Goal: Go to known website: Go to known website

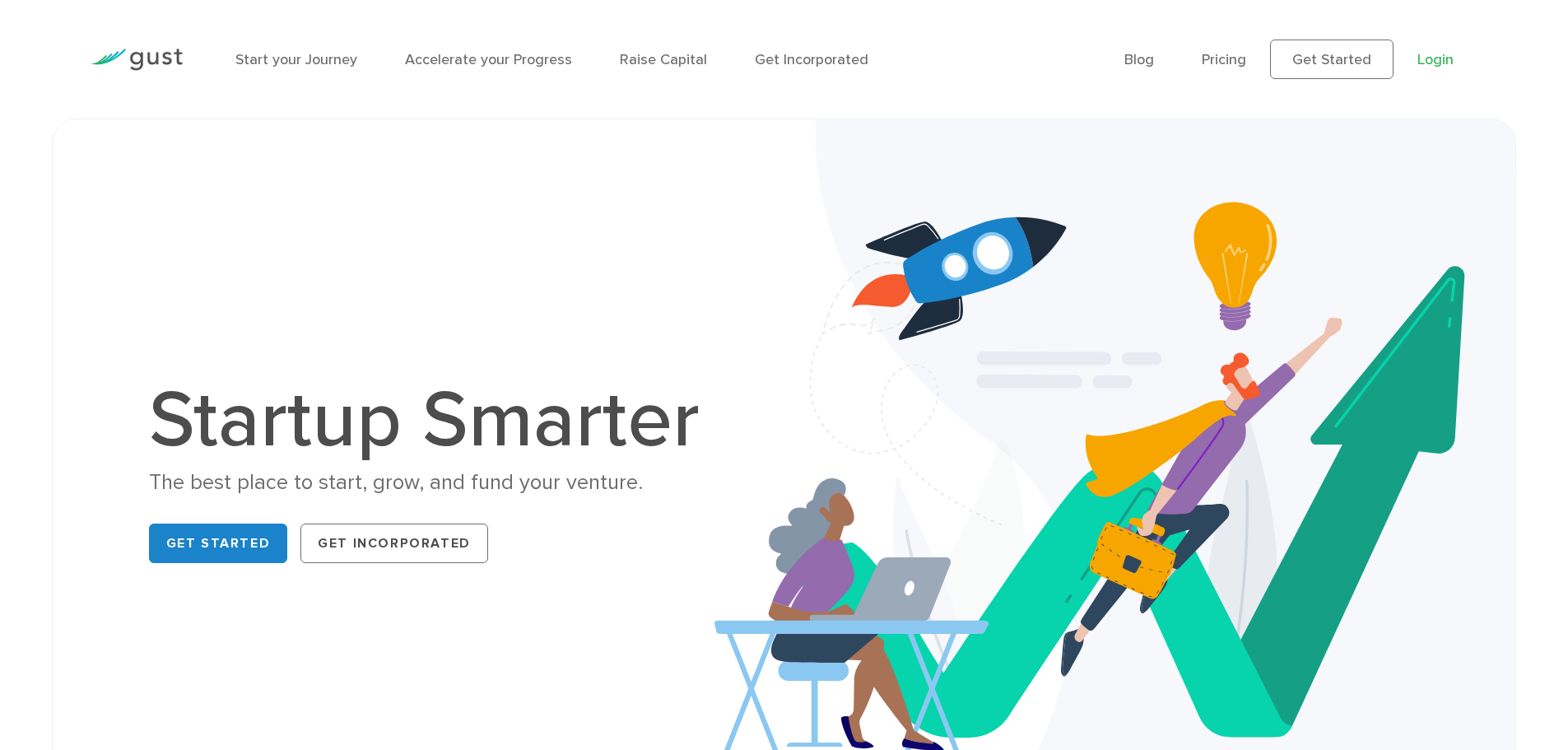
click at [1433, 65] on link "Login" at bounding box center [1436, 59] width 37 height 17
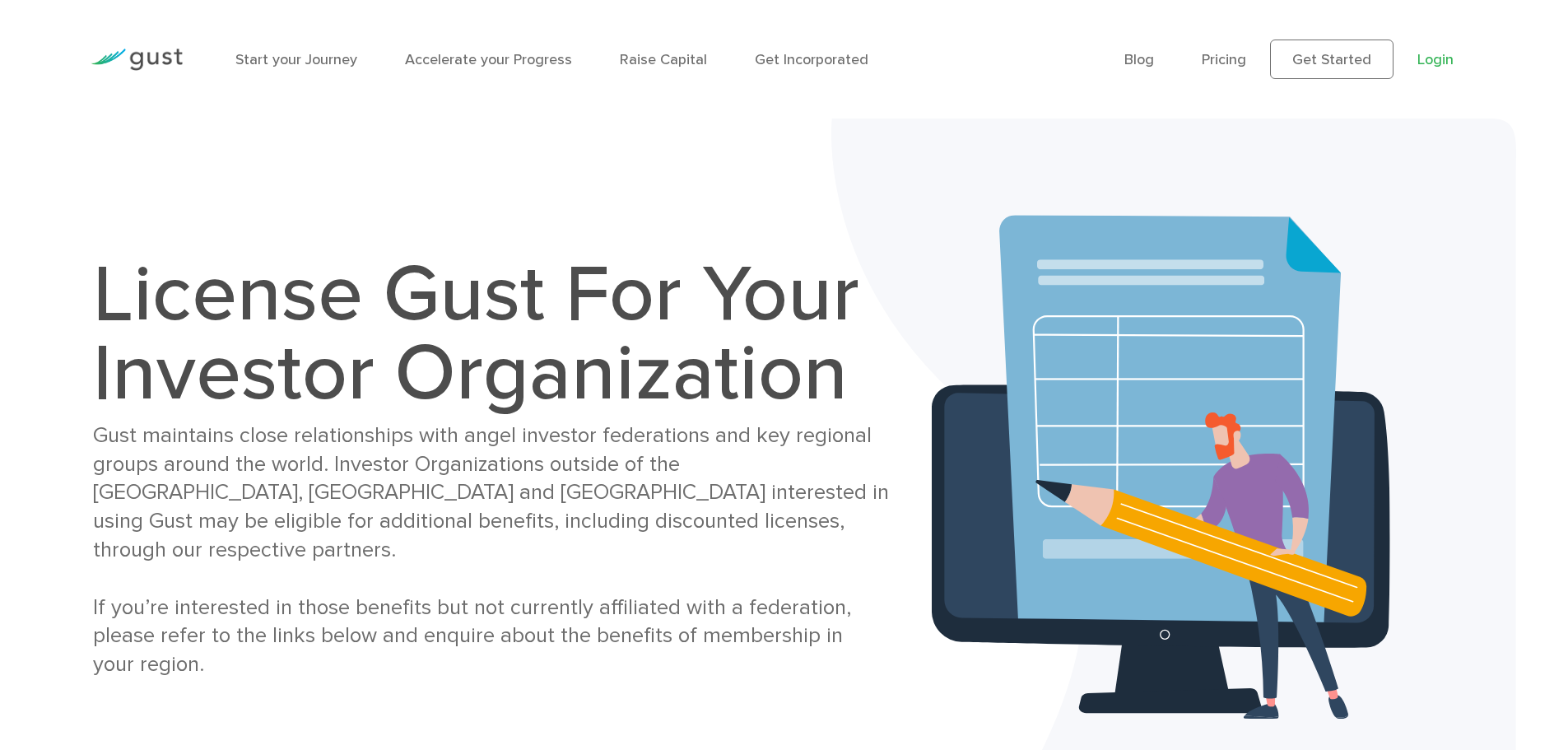
click at [1421, 62] on link "Login" at bounding box center [1436, 59] width 37 height 17
